Goal: Browse casually: Explore the website without a specific task or goal

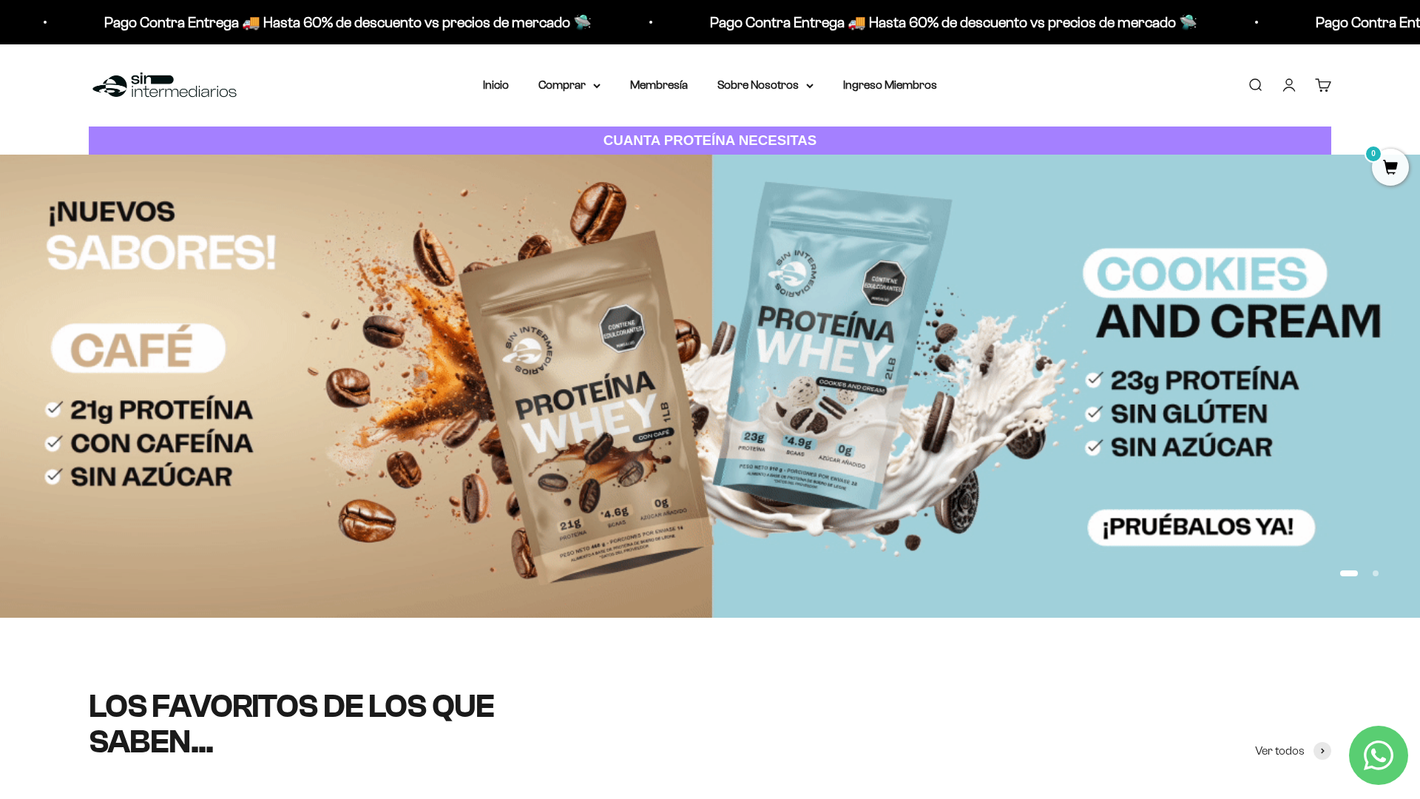
scroll to position [85, 0]
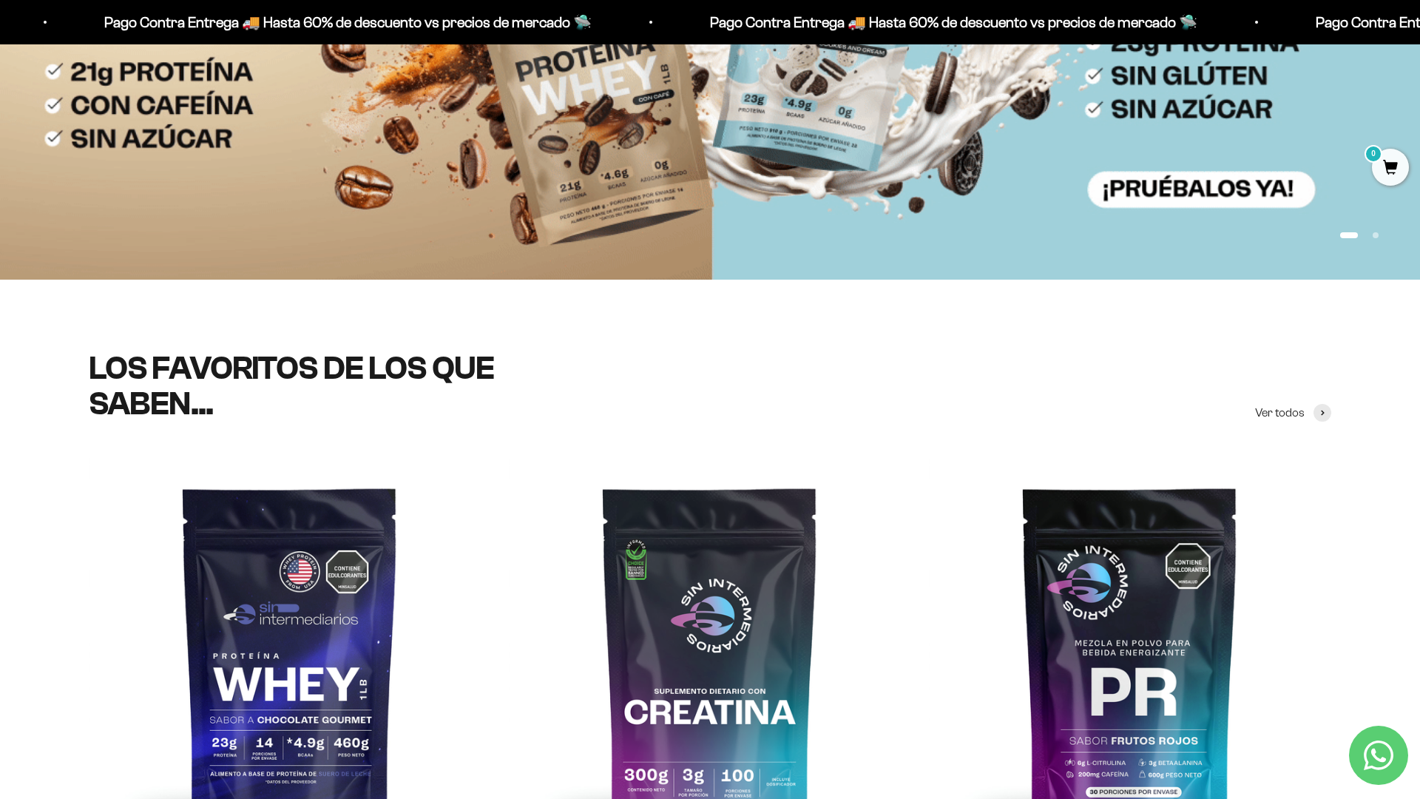
scroll to position [558, 0]
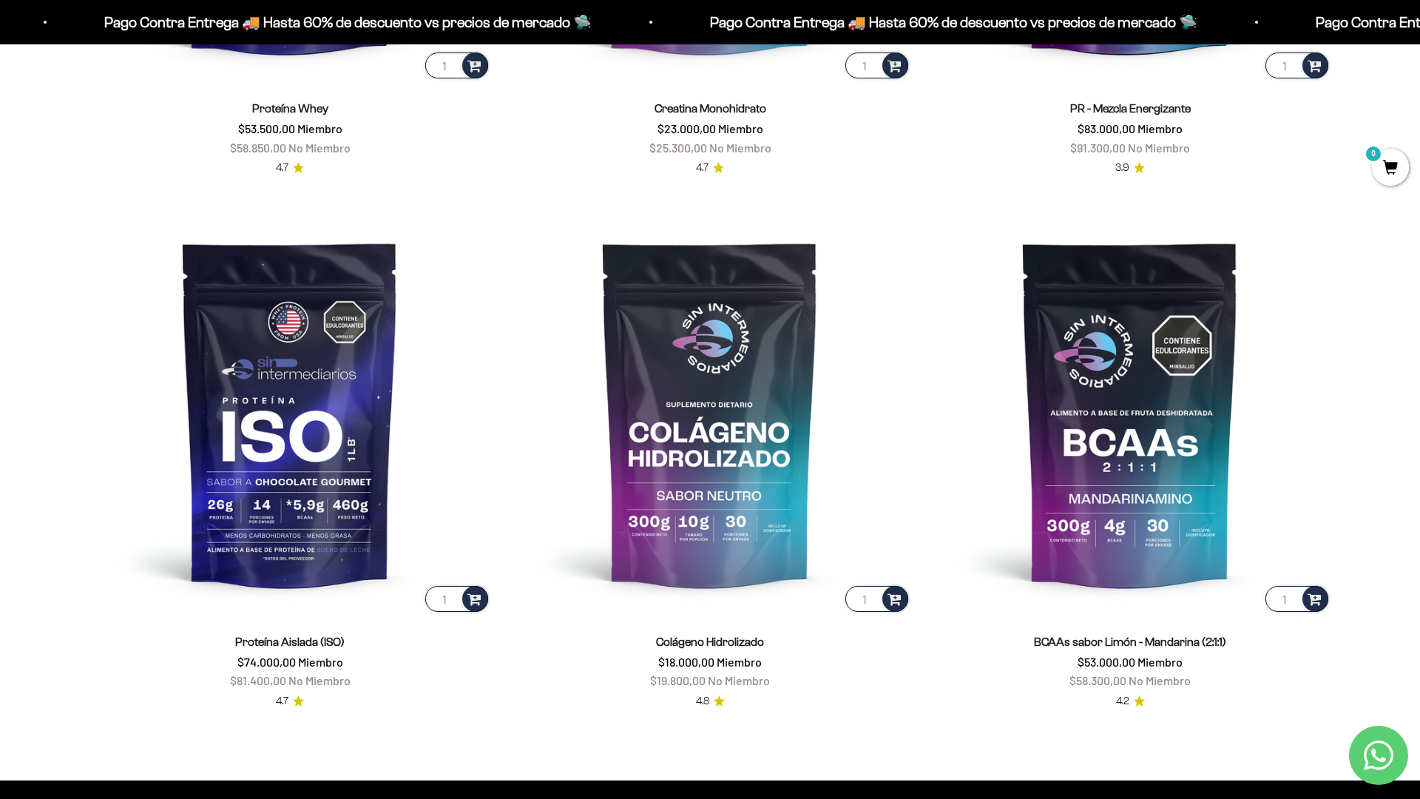
scroll to position [1250, 0]
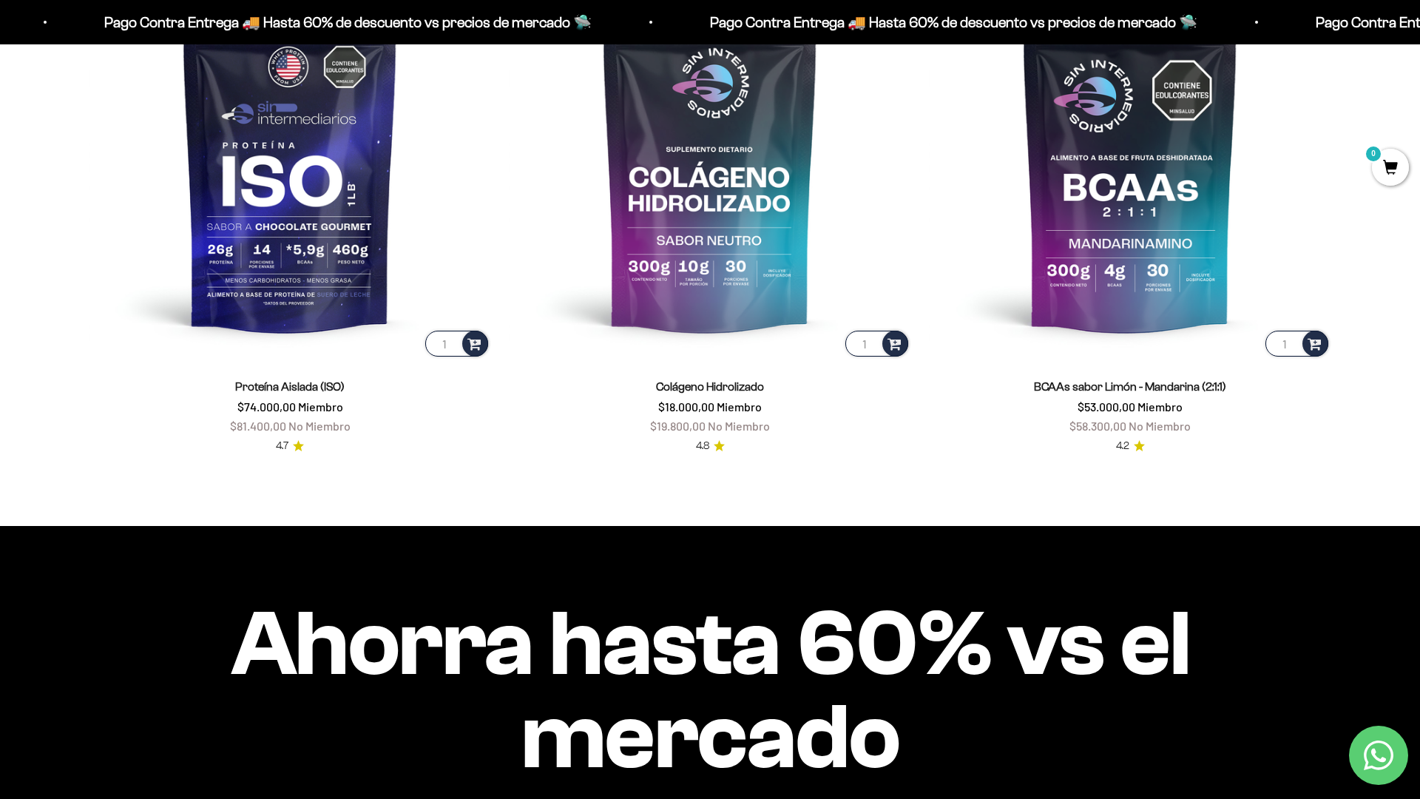
scroll to position [1471, 0]
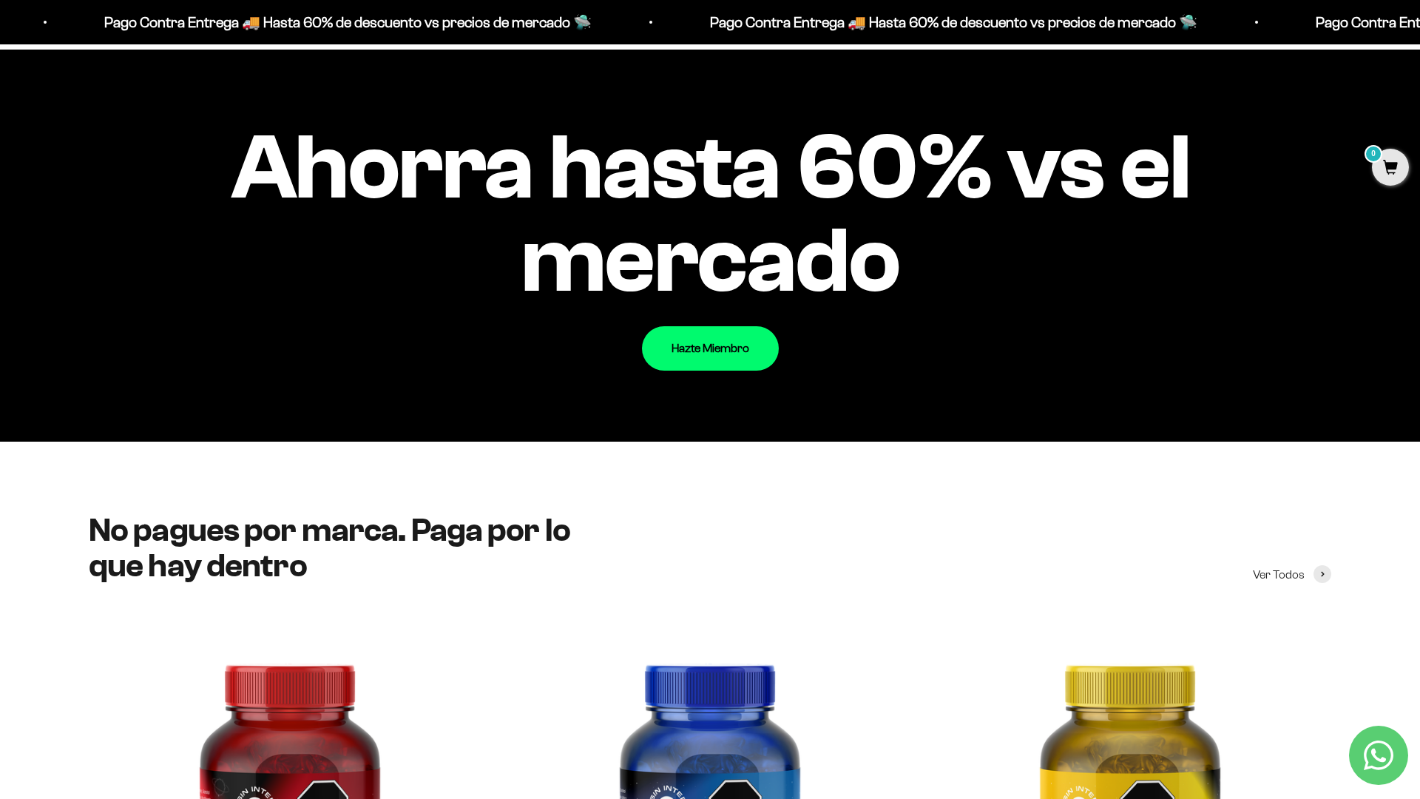
scroll to position [1846, 0]
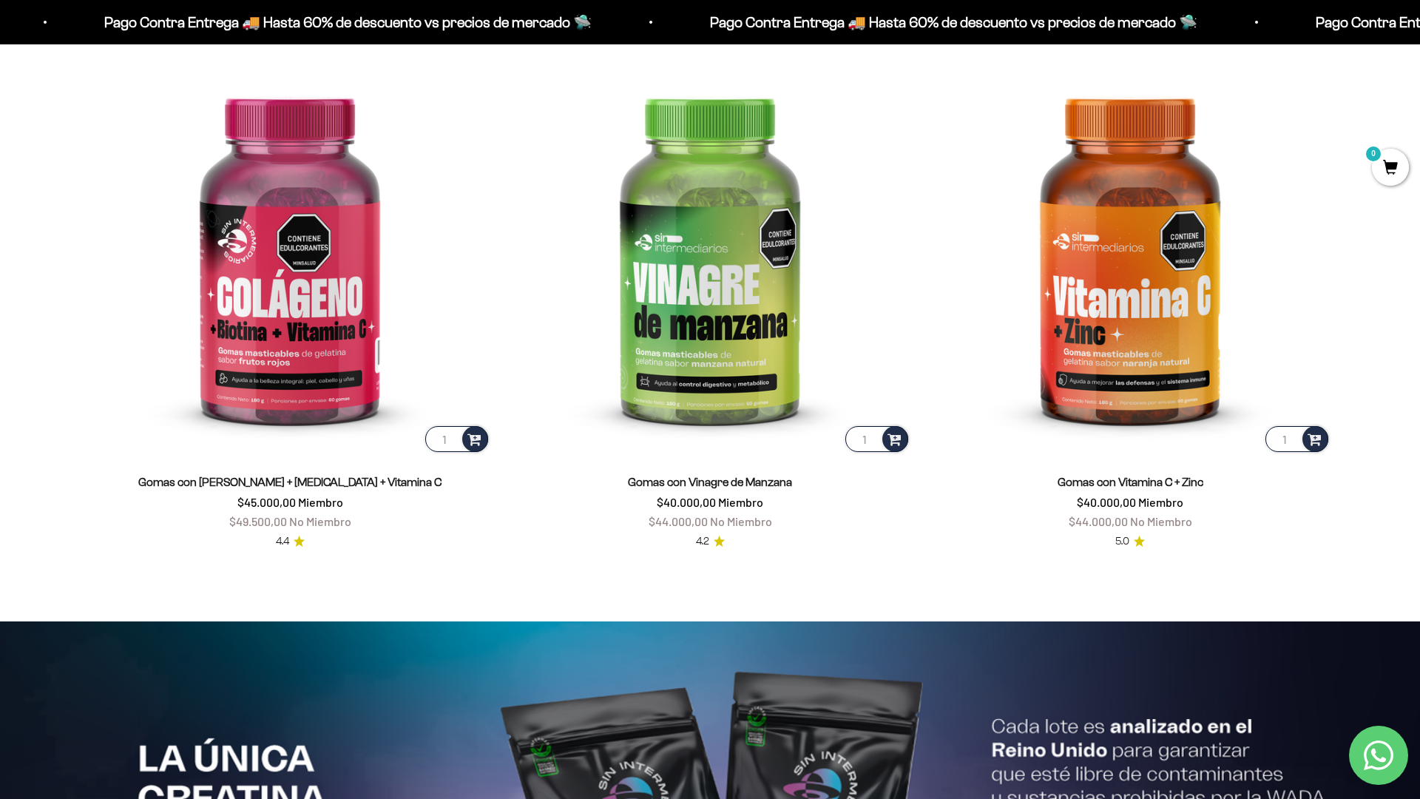
click at [1420, 33] on html "Ir al contenido Pago Contra Entrega 🚚 Hasta 60% de descuento vs precios [PERSON…" at bounding box center [710, 626] width 1420 height 7147
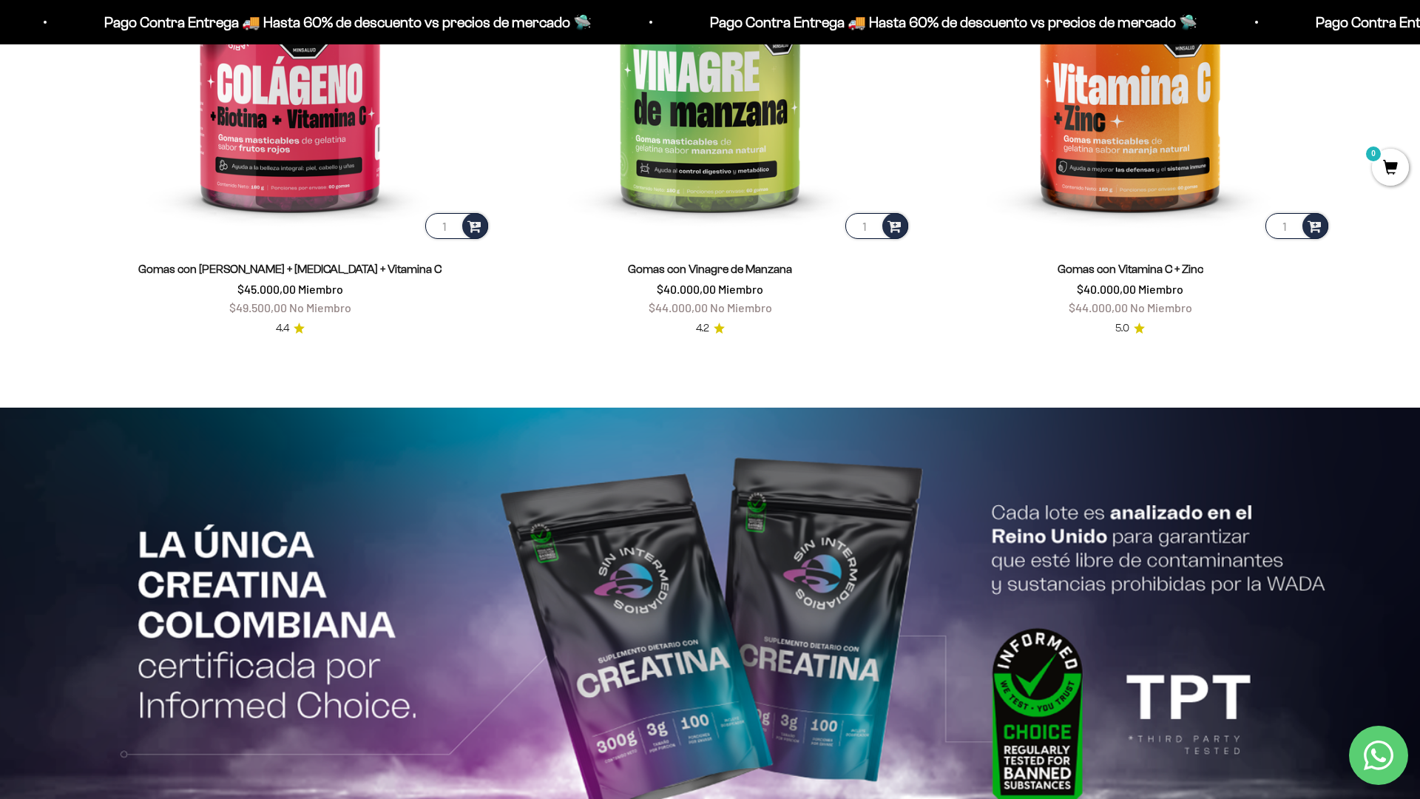
click at [877, 798] on html "Ir al contenido Pago Contra Entrega 🚚 Hasta 60% de descuento vs precios [PERSON…" at bounding box center [710, 413] width 1420 height 7147
click at [1420, 33] on html "Ir al contenido Pago Contra Entrega 🚚 Hasta 60% de descuento vs precios [PERSON…" at bounding box center [710, 413] width 1420 height 7147
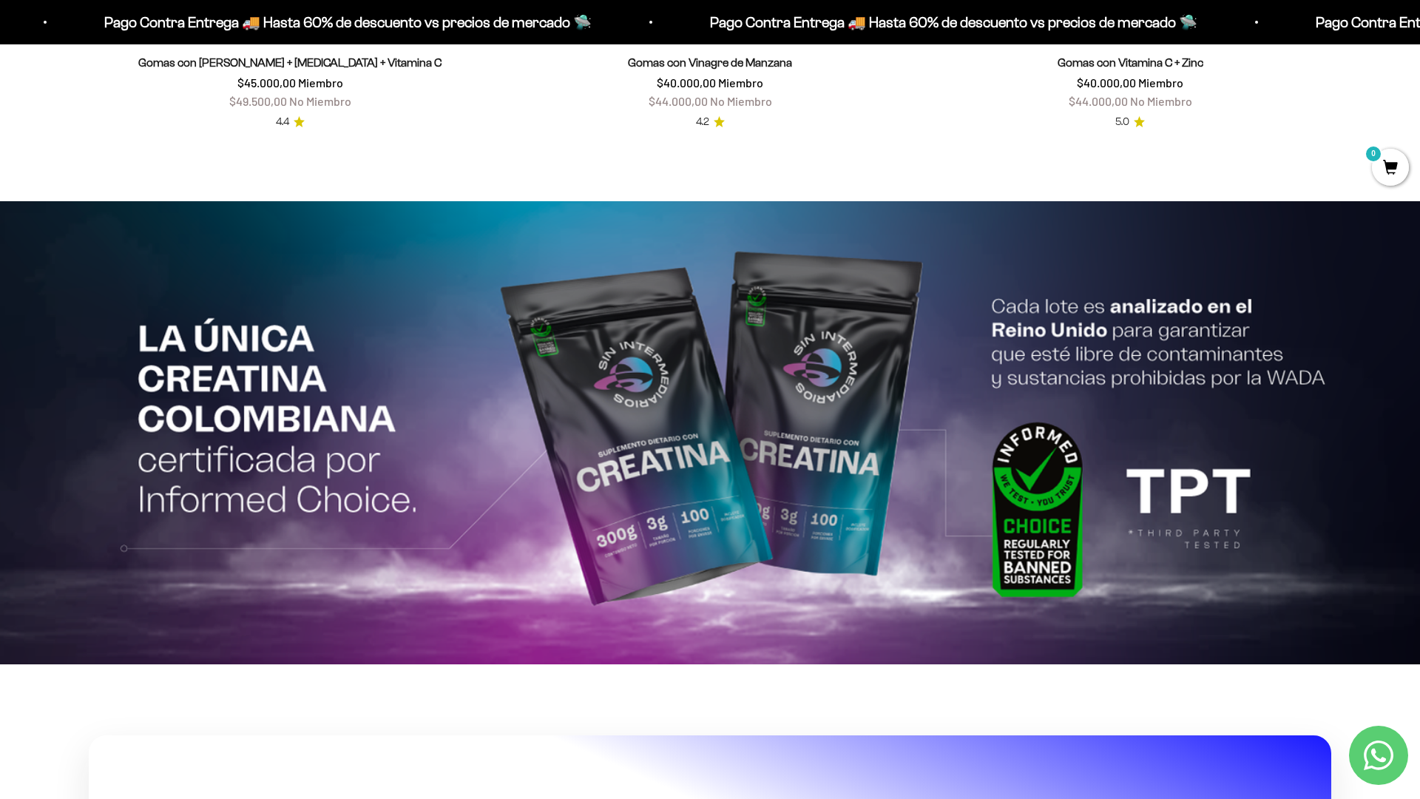
click at [1420, 33] on html "Ir al contenido Pago Contra Entrega 🚚 Hasta 60% de descuento vs precios [PERSON…" at bounding box center [710, 206] width 1420 height 7147
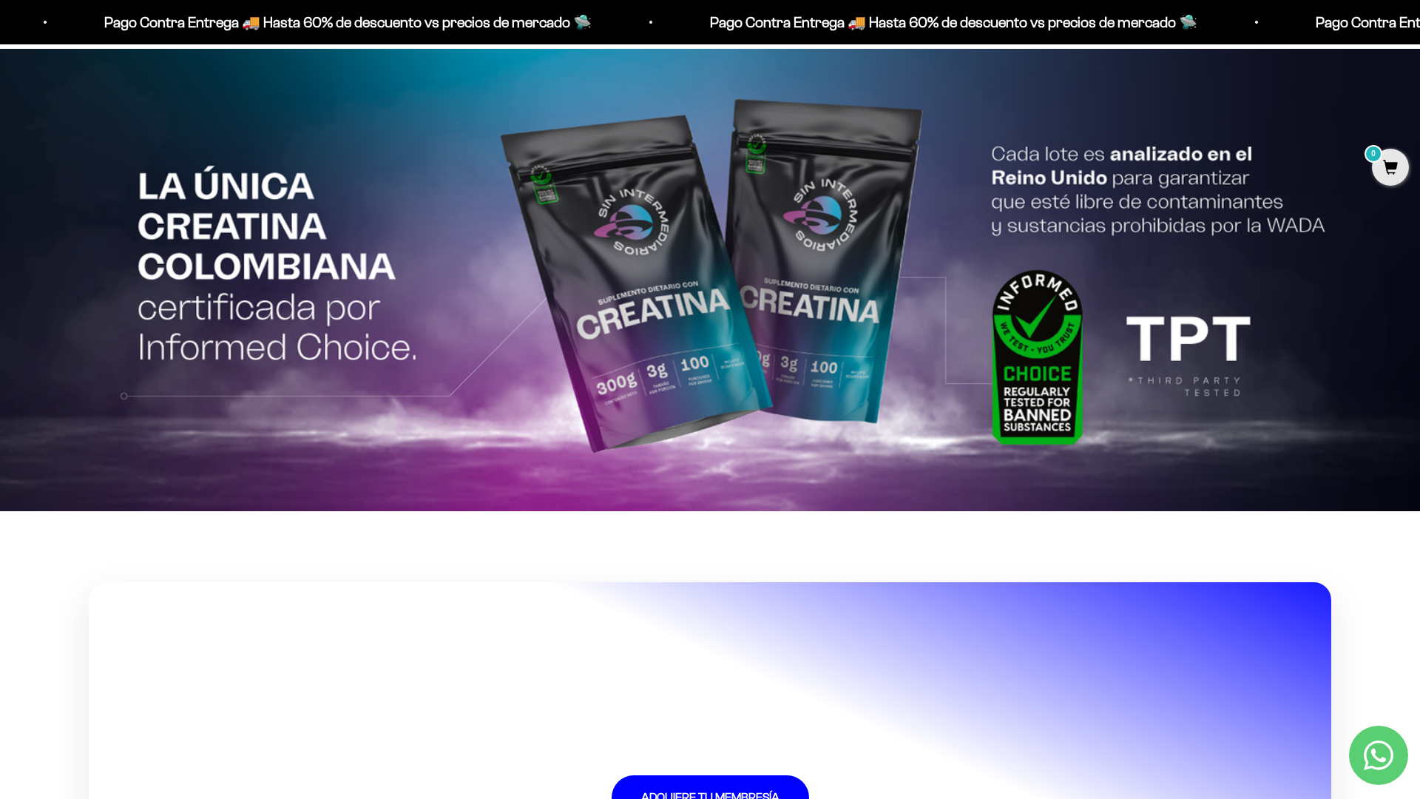
click at [877, 798] on html "Ir al contenido Pago Contra Entrega 🚚 Hasta 60% de descuento vs precios [PERSON…" at bounding box center [710, 53] width 1420 height 7147
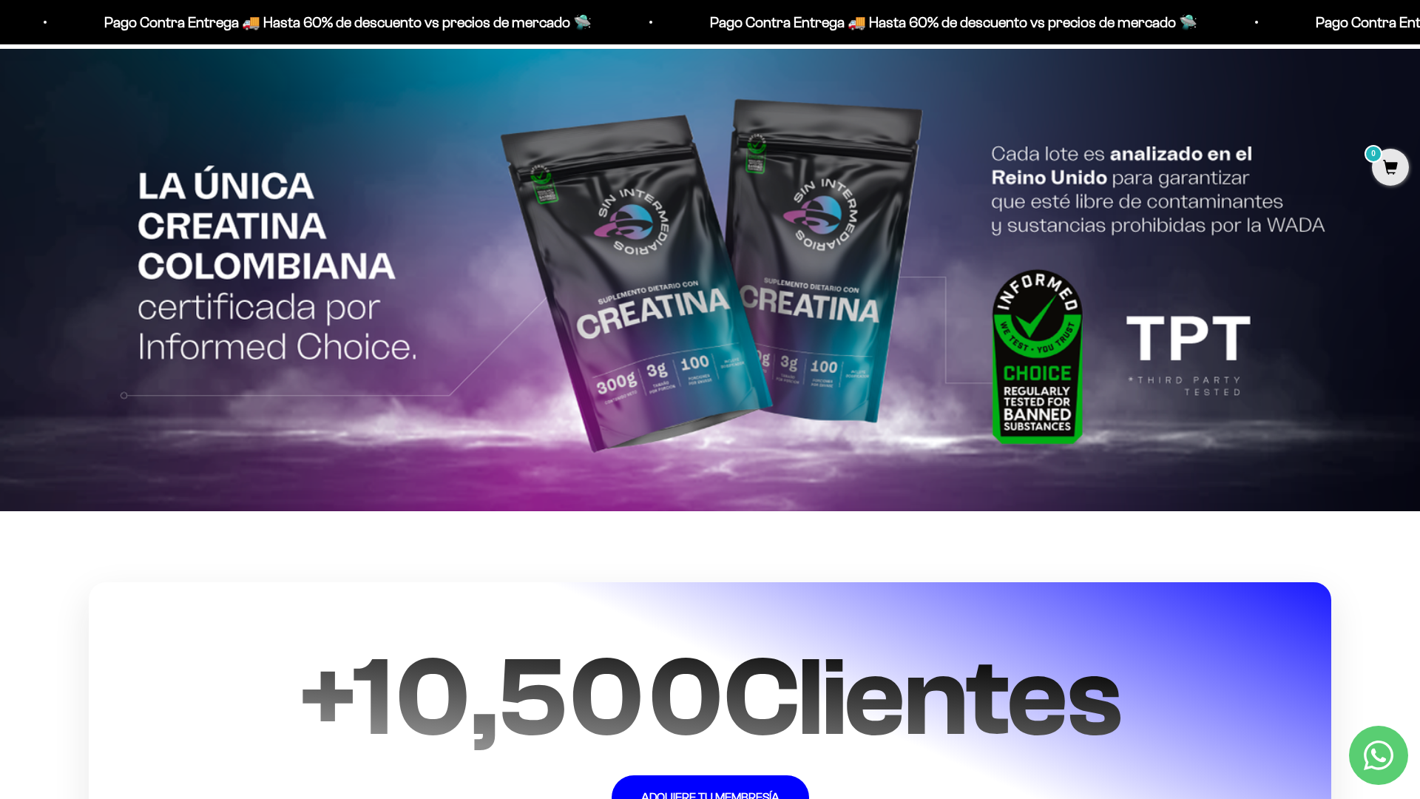
click at [1420, 33] on html "Ir al contenido Pago Contra Entrega 🚚 Hasta 60% de descuento vs precios [PERSON…" at bounding box center [710, 53] width 1420 height 7147
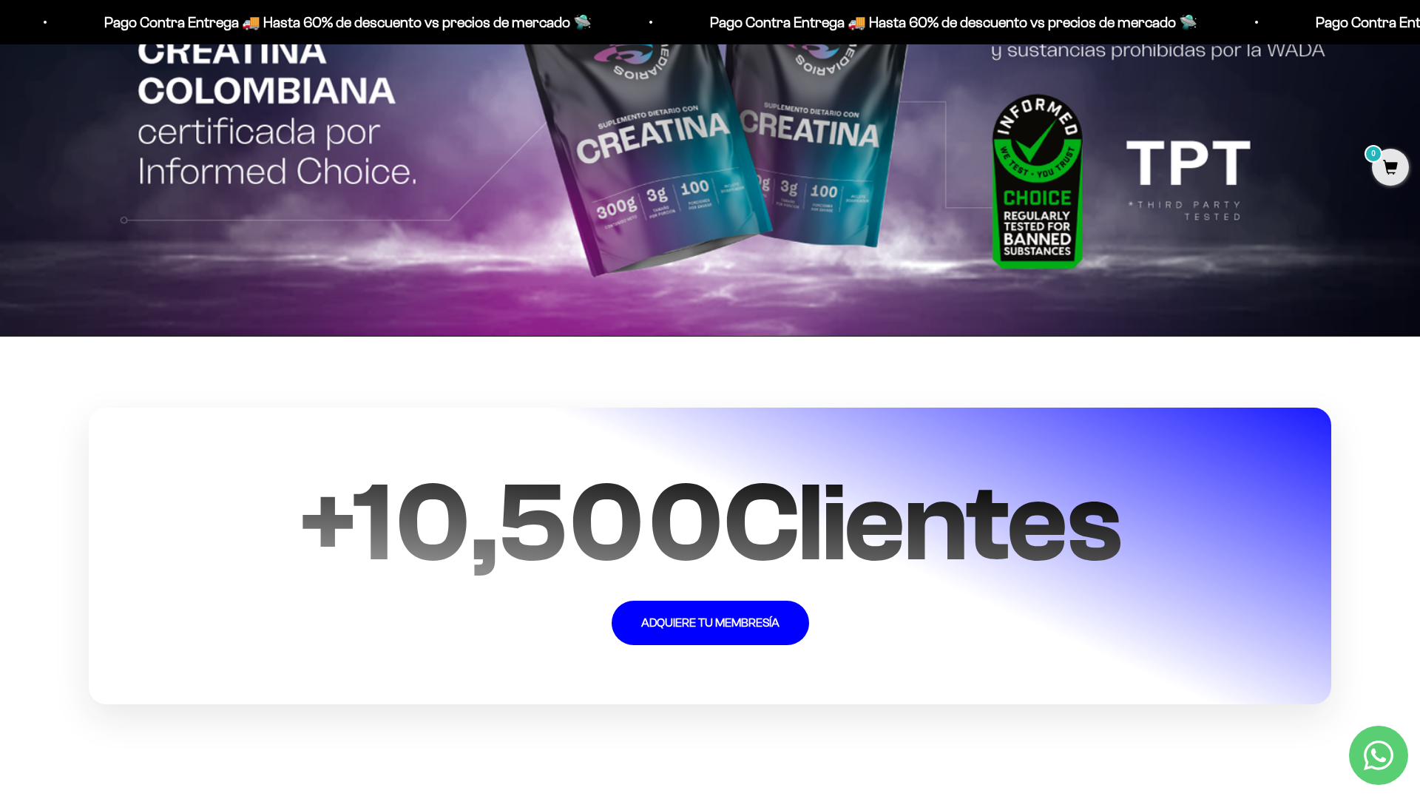
scroll to position [3693, 0]
click at [1376, 573] on section "+ 10,500 Clientes ADQUIERE TU MEMBRESÍA" at bounding box center [710, 556] width 1420 height 439
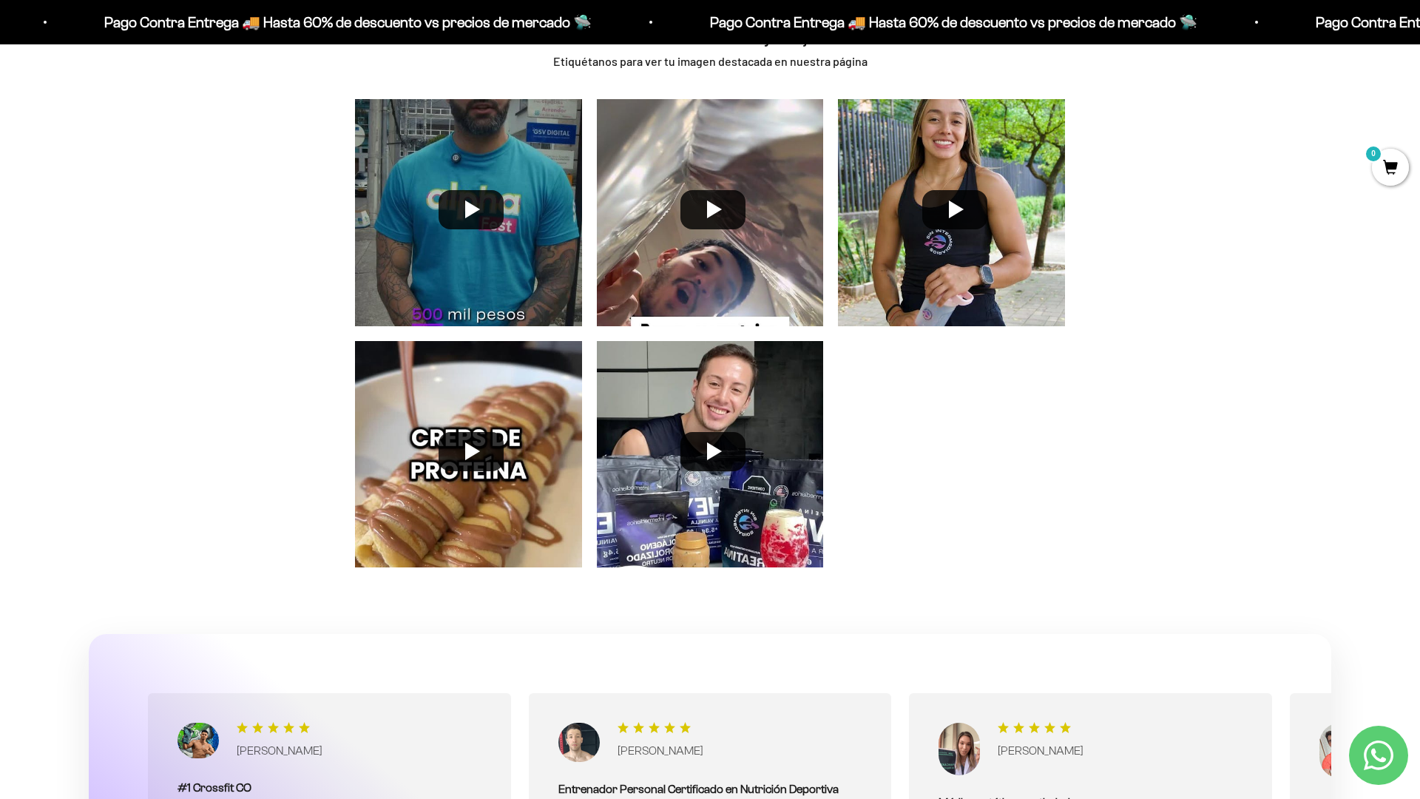
scroll to position [4467, 0]
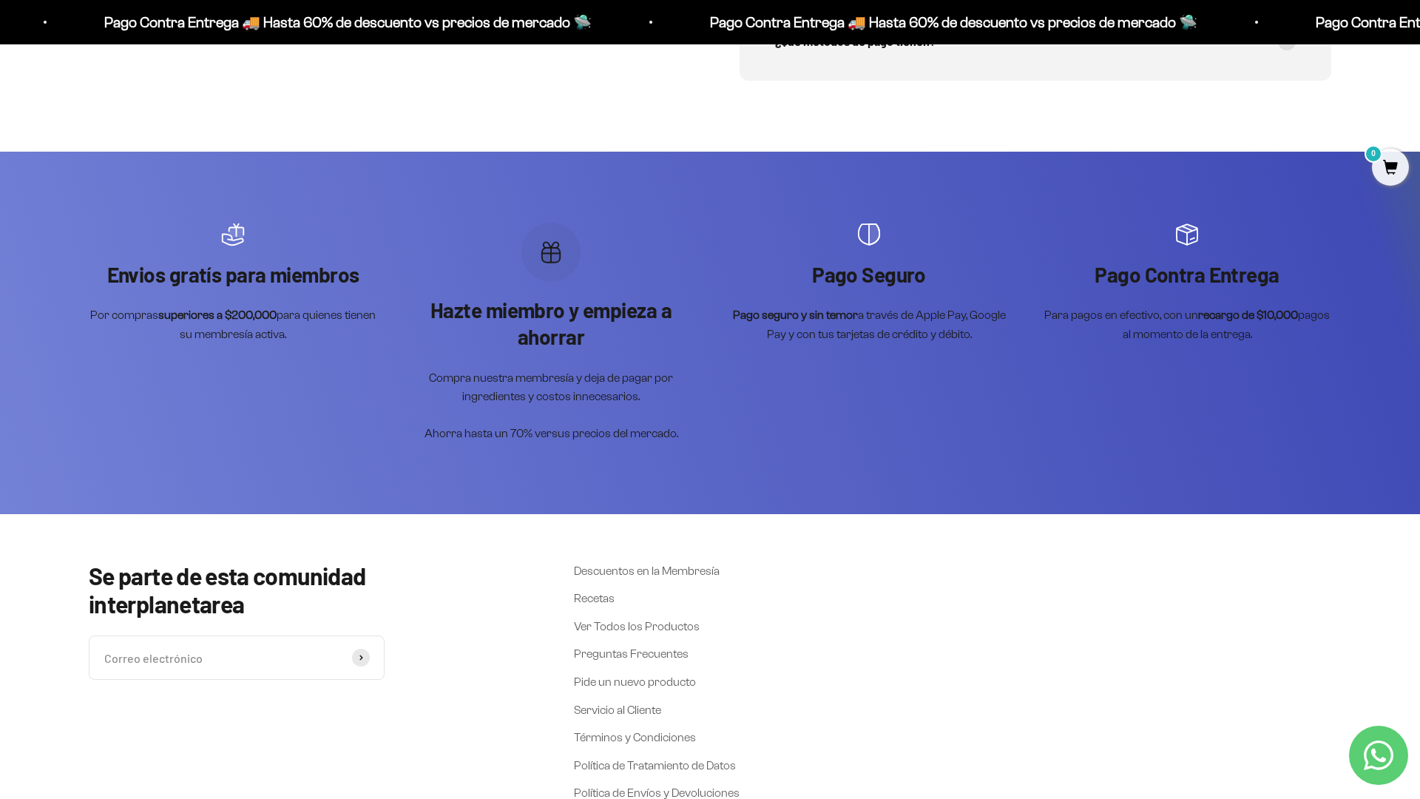
click at [1349, 573] on div "Se parte de esta comunidad interplanetarea Correo electrónico Suscribirse Descu…" at bounding box center [710, 766] width 1420 height 504
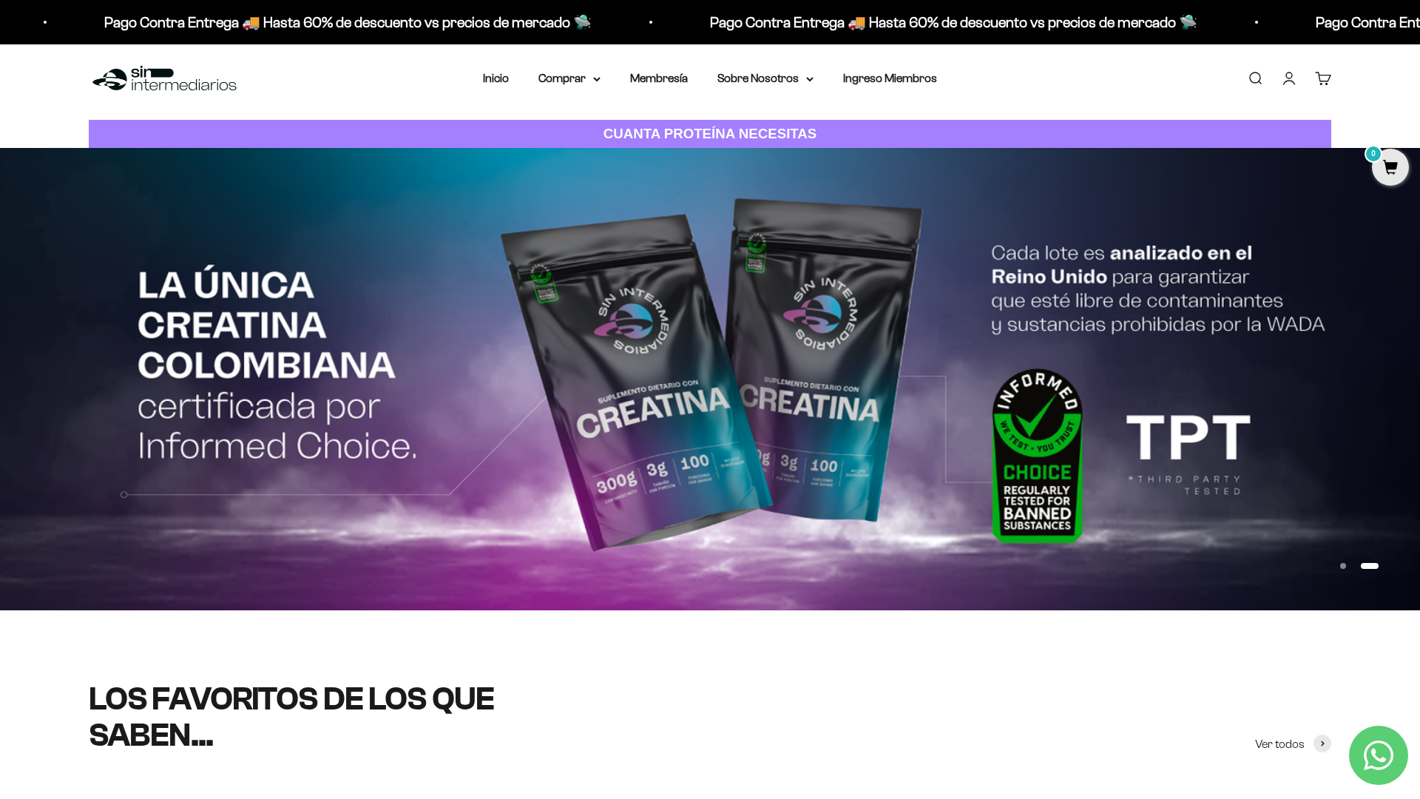
scroll to position [0, 0]
